Goal: Task Accomplishment & Management: Manage account settings

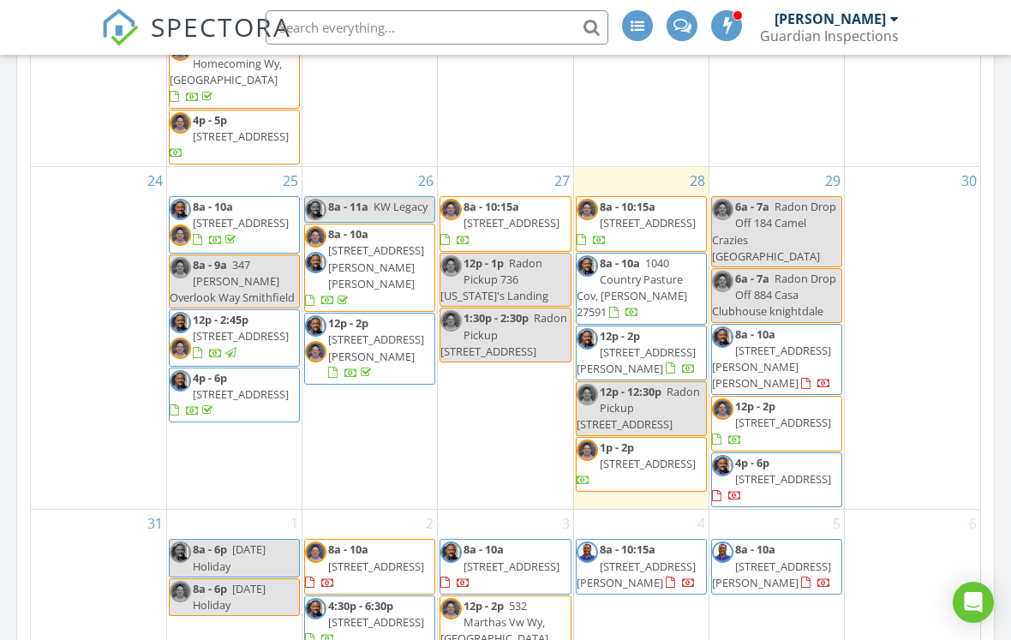
scroll to position [1115, 0]
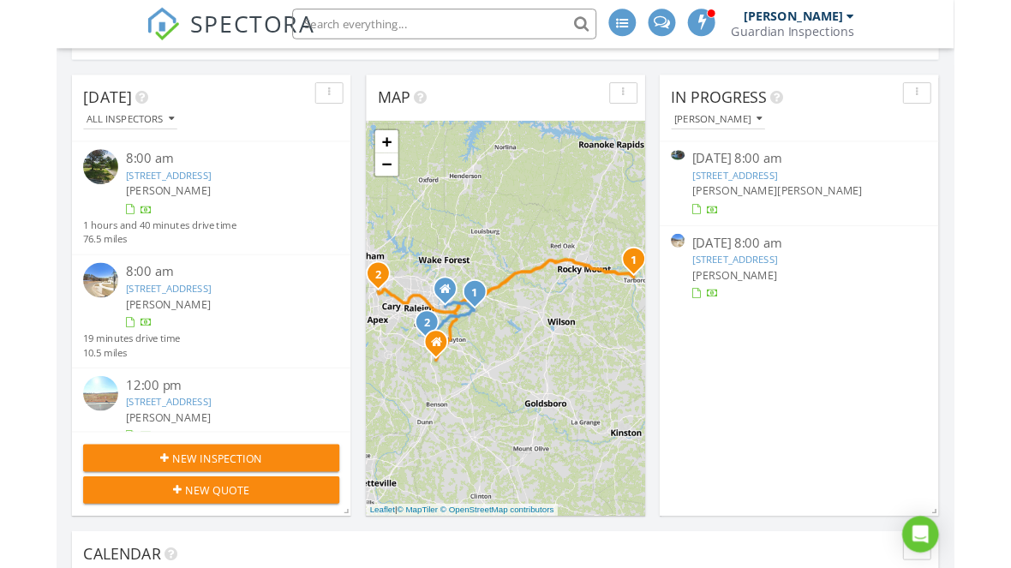
scroll to position [244, 0]
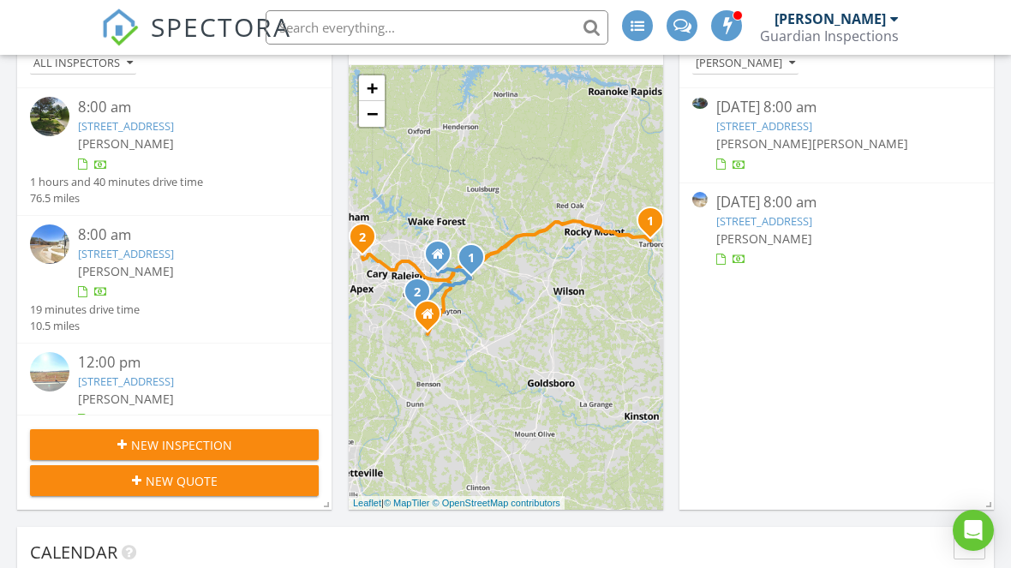
click at [813, 130] on link "1100 Long Ave, Rocky Mount, NC 27801" at bounding box center [765, 125] width 96 height 15
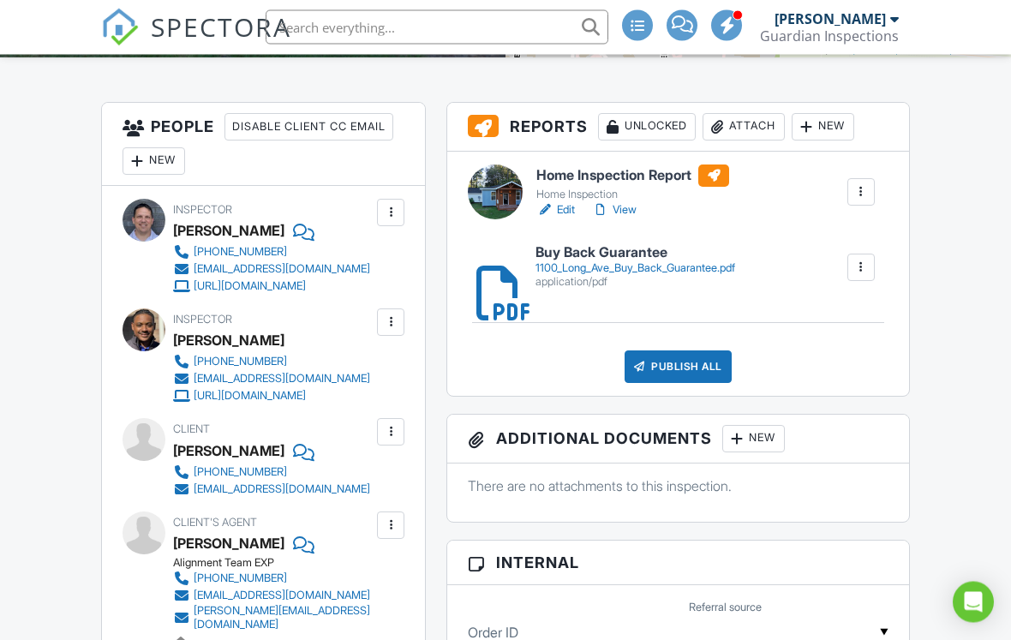
scroll to position [418, 0]
click at [619, 214] on link "View" at bounding box center [614, 209] width 45 height 17
